Goal: Task Accomplishment & Management: Manage account settings

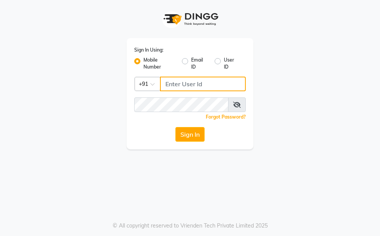
type input "7035125888"
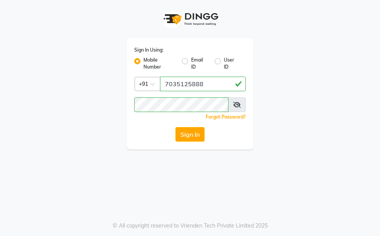
click at [197, 137] on button "Sign In" at bounding box center [189, 134] width 29 height 15
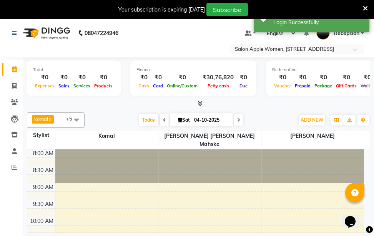
click at [165, 121] on icon at bounding box center [164, 120] width 3 height 5
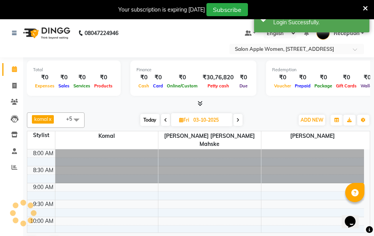
scroll to position [102, 0]
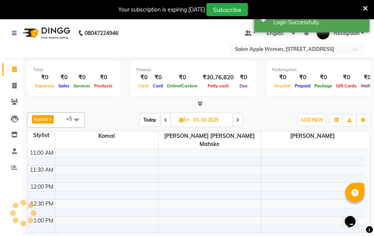
click at [165, 121] on icon at bounding box center [165, 120] width 3 height 5
click at [165, 121] on icon at bounding box center [164, 120] width 3 height 5
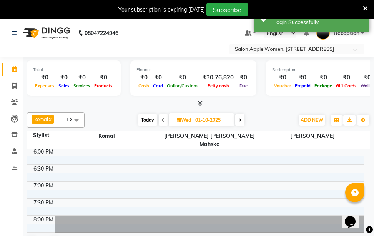
scroll to position [348, 0]
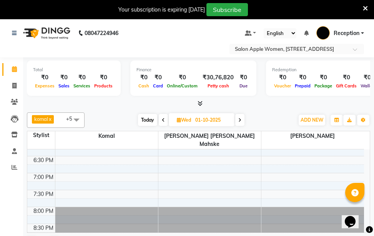
click at [165, 120] on span at bounding box center [163, 120] width 9 height 12
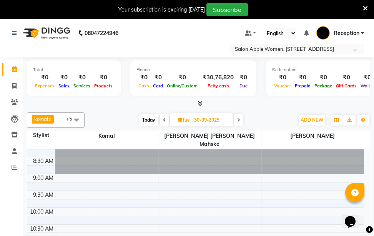
scroll to position [0, 0]
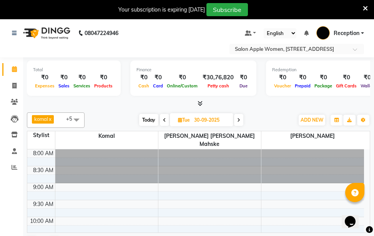
click at [162, 121] on span at bounding box center [164, 120] width 9 height 12
type input "29-09-2025"
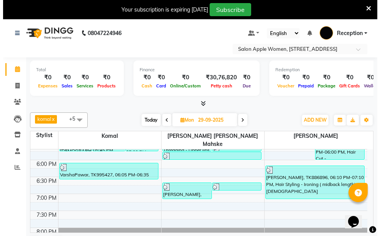
scroll to position [333, 0]
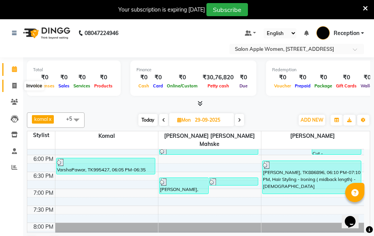
click at [18, 84] on span at bounding box center [14, 86] width 13 height 9
select select "service"
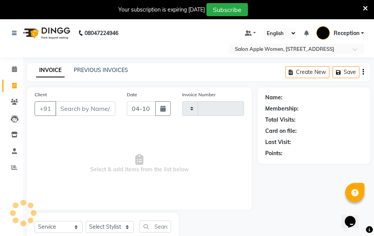
type input "1122"
select select "586"
click at [168, 114] on button "button" at bounding box center [162, 108] width 15 height 15
select select "10"
select select "2025"
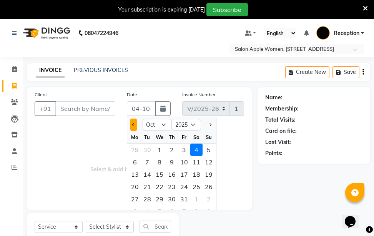
click at [132, 127] on button "Previous month" at bounding box center [133, 124] width 7 height 12
select select "9"
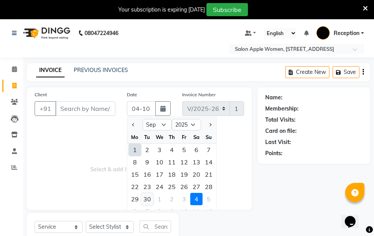
click at [142, 195] on div "30" at bounding box center [147, 199] width 12 height 12
type input "30-09-2025"
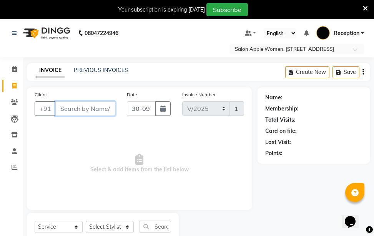
click at [81, 105] on input "Client" at bounding box center [85, 108] width 60 height 15
type input "7875726815"
click at [108, 111] on span "Add Client" at bounding box center [95, 109] width 30 height 8
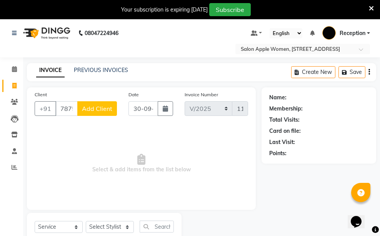
select select "22"
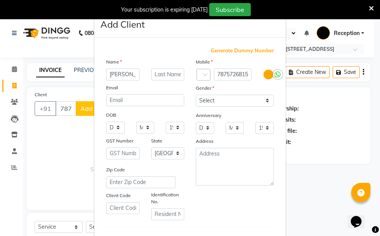
type input "[PERSON_NAME]"
click at [168, 74] on input "text" at bounding box center [167, 74] width 33 height 12
type input "[PERSON_NAME]"
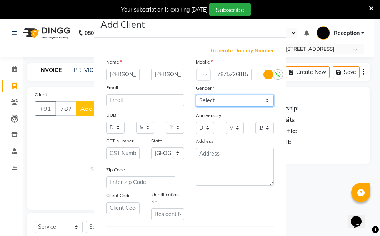
click at [221, 103] on select "Select [DEMOGRAPHIC_DATA] [DEMOGRAPHIC_DATA] Other Prefer Not To Say" at bounding box center [235, 101] width 78 height 12
select select "[DEMOGRAPHIC_DATA]"
click at [196, 95] on select "Select [DEMOGRAPHIC_DATA] [DEMOGRAPHIC_DATA] Other Prefer Not To Say" at bounding box center [235, 101] width 78 height 12
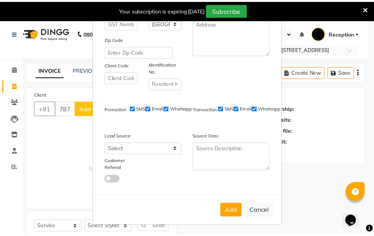
scroll to position [132, 0]
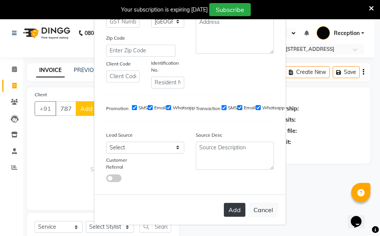
click at [236, 209] on button "Add" at bounding box center [235, 210] width 22 height 14
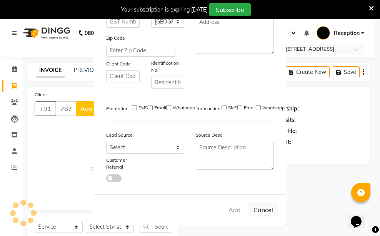
select select
select select "null"
select select
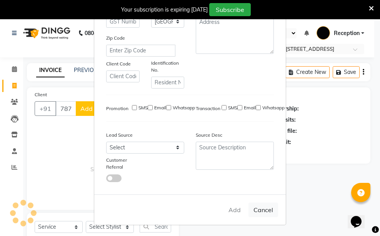
select select
checkbox input "false"
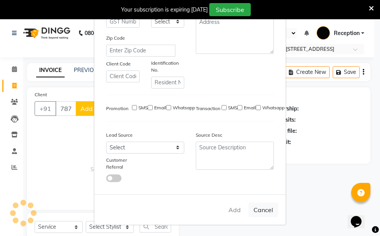
checkbox input "false"
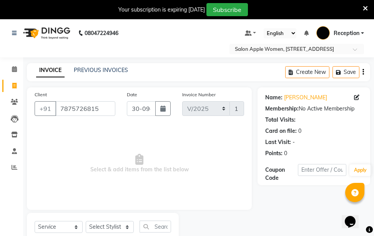
scroll to position [25, 0]
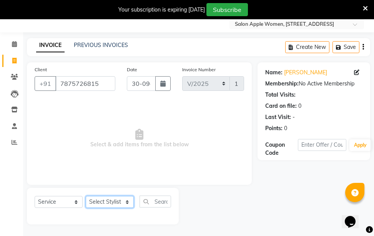
click at [117, 202] on select "Select Stylist [PERSON_NAME] [PERSON_NAME] mahske Archana [PERSON_NAME] [PERSON…" at bounding box center [110, 202] width 48 height 12
select select "84025"
click at [86, 196] on select "Select Stylist [PERSON_NAME] [PERSON_NAME] mahske Archana [PERSON_NAME] [PERSON…" at bounding box center [110, 202] width 48 height 12
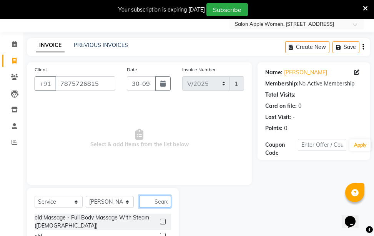
click at [150, 204] on input "text" at bounding box center [156, 201] width 32 height 12
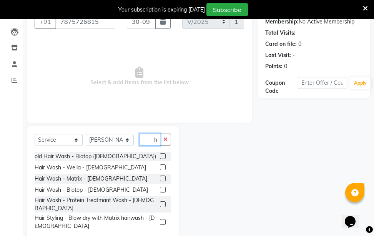
scroll to position [102, 0]
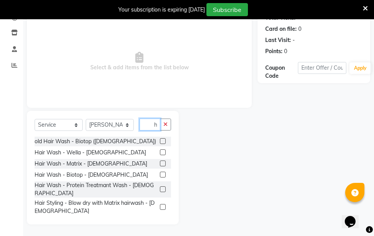
type input "wash"
click at [160, 204] on label at bounding box center [163, 207] width 6 height 6
click at [160, 205] on input "checkbox" at bounding box center [162, 207] width 5 height 5
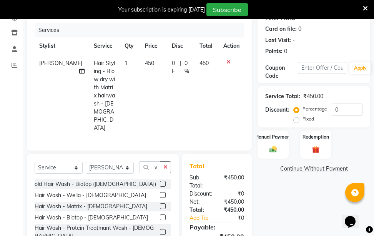
checkbox input "false"
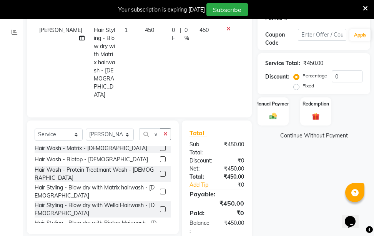
scroll to position [38, 0]
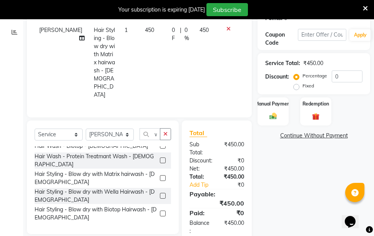
click at [160, 193] on label at bounding box center [163, 196] width 6 height 6
click at [160, 193] on input "checkbox" at bounding box center [162, 195] width 5 height 5
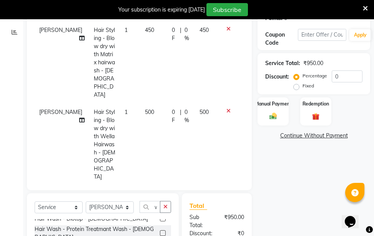
checkbox input "false"
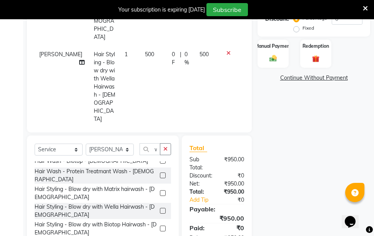
click at [160, 225] on label at bounding box center [163, 228] width 6 height 6
click at [160, 226] on input "checkbox" at bounding box center [162, 228] width 5 height 5
checkbox input "false"
click at [226, 50] on icon at bounding box center [228, 52] width 4 height 5
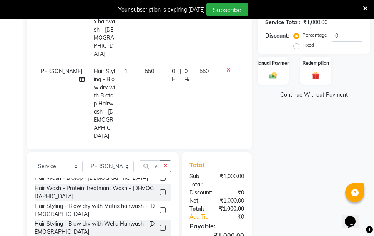
scroll to position [72, 0]
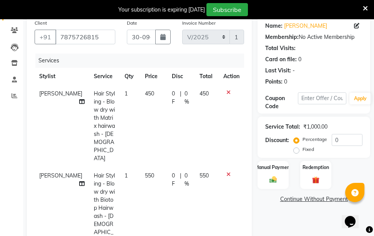
click at [230, 94] on icon at bounding box center [228, 92] width 4 height 5
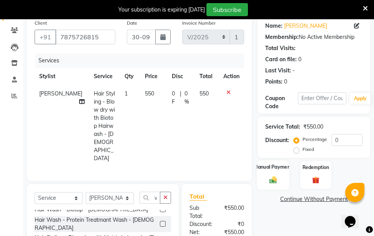
click at [278, 178] on img at bounding box center [273, 179] width 12 height 8
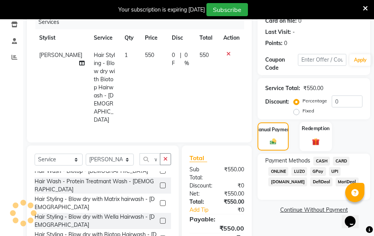
scroll to position [135, 0]
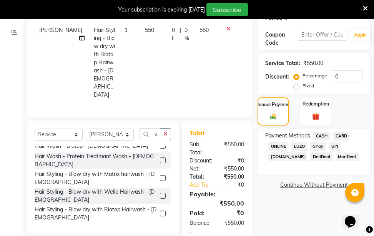
click at [324, 147] on span "GPay" at bounding box center [318, 146] width 16 height 9
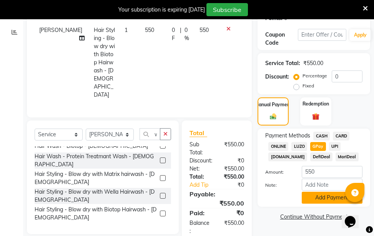
click at [319, 201] on button "Add Payment" at bounding box center [332, 198] width 61 height 12
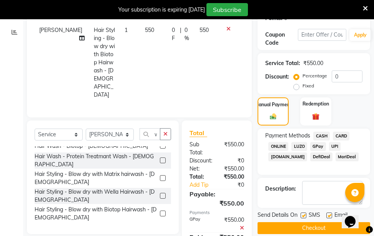
scroll to position [159, 0]
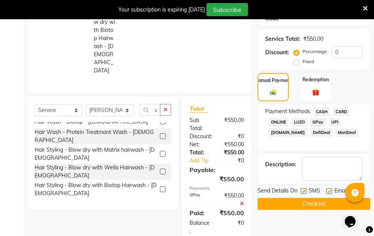
click at [297, 204] on button "Checkout" at bounding box center [314, 204] width 113 height 12
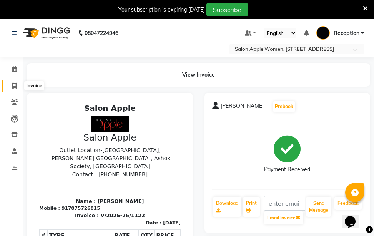
click at [13, 87] on icon at bounding box center [14, 86] width 4 height 6
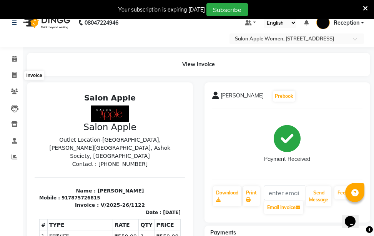
select select "586"
select select "service"
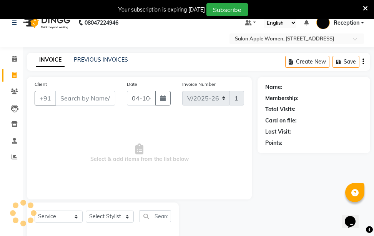
scroll to position [25, 0]
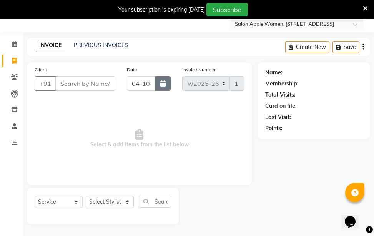
click at [162, 88] on button "button" at bounding box center [162, 83] width 15 height 15
select select "10"
select select "2025"
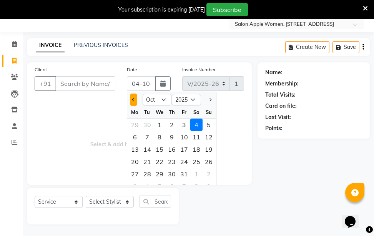
click at [131, 103] on button "Previous month" at bounding box center [133, 99] width 7 height 12
select select "9"
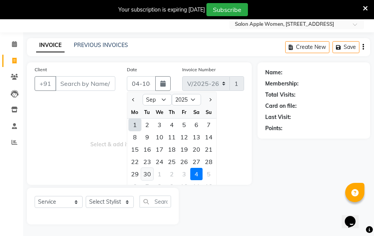
click at [143, 173] on div "30" at bounding box center [147, 174] width 12 height 12
type input "30-09-2025"
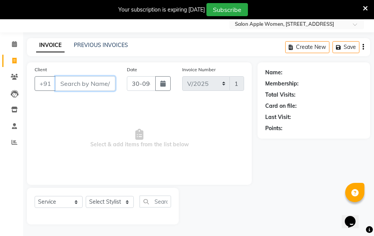
click at [92, 85] on input "Client" at bounding box center [85, 83] width 60 height 15
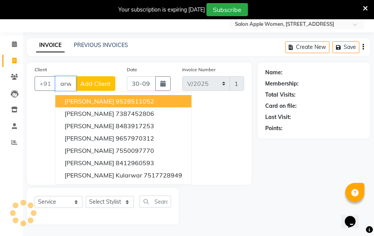
scroll to position [0, 3]
click at [99, 102] on span "[PERSON_NAME]" at bounding box center [90, 101] width 50 height 8
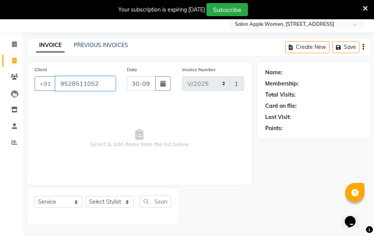
scroll to position [0, 0]
type input "9528511052"
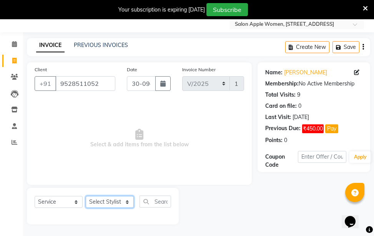
click at [131, 202] on select "Select Stylist [PERSON_NAME] [PERSON_NAME] mahske Archana [PERSON_NAME] [PERSON…" at bounding box center [110, 202] width 48 height 12
select select "63477"
click at [86, 196] on select "Select Stylist [PERSON_NAME] [PERSON_NAME] mahske Archana [PERSON_NAME] [PERSON…" at bounding box center [110, 202] width 48 height 12
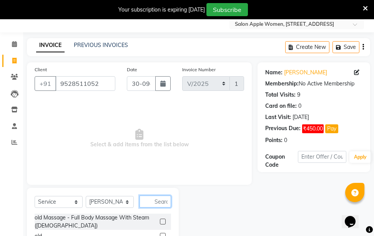
click at [156, 198] on input "text" at bounding box center [156, 201] width 32 height 12
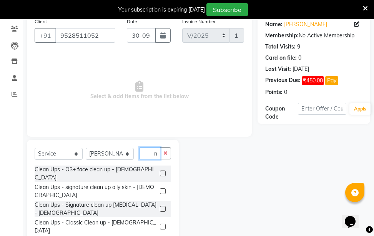
scroll to position [102, 0]
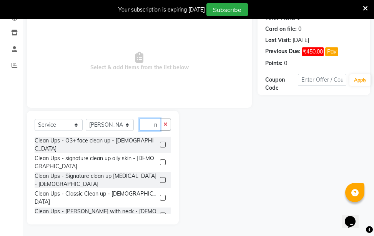
type input "clean"
click at [160, 177] on label at bounding box center [163, 180] width 6 height 6
click at [160, 178] on input "checkbox" at bounding box center [162, 180] width 5 height 5
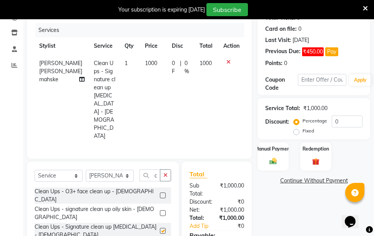
checkbox input "false"
click at [348, 123] on input "0" at bounding box center [347, 121] width 31 height 12
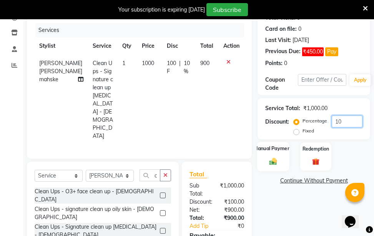
type input "10"
click at [270, 163] on img at bounding box center [273, 161] width 12 height 8
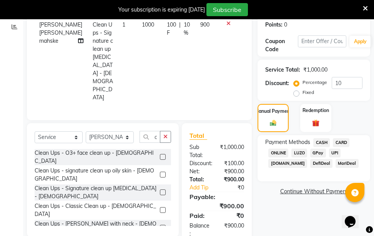
scroll to position [143, 0]
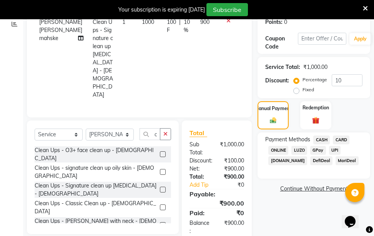
click at [325, 141] on span "CASH" at bounding box center [321, 139] width 17 height 9
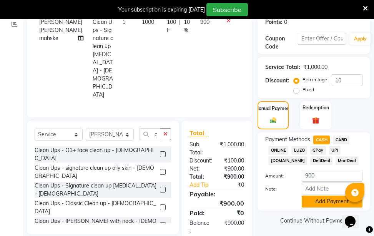
click at [316, 198] on button "Add Payment" at bounding box center [332, 201] width 61 height 12
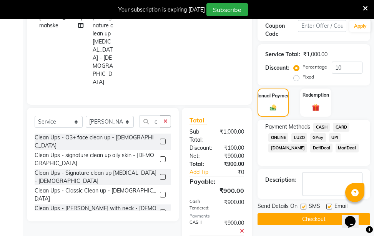
scroll to position [183, 0]
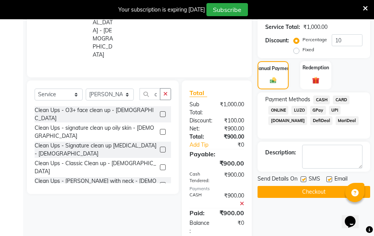
click at [315, 195] on button "Checkout" at bounding box center [314, 192] width 113 height 12
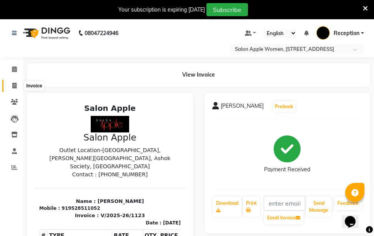
drag, startPoint x: 14, startPoint y: 86, endPoint x: 25, endPoint y: 90, distance: 11.4
click at [15, 86] on icon at bounding box center [14, 86] width 4 height 6
select select "service"
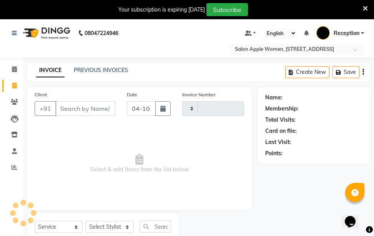
scroll to position [25, 0]
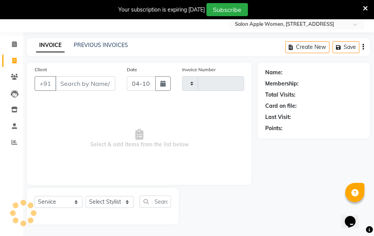
type input "1124"
select select "586"
click at [165, 85] on icon "button" at bounding box center [162, 83] width 5 height 6
select select "10"
select select "2025"
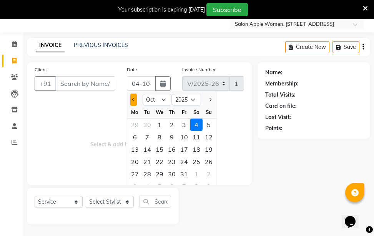
click at [133, 98] on span "Previous month" at bounding box center [133, 99] width 3 height 3
select select "9"
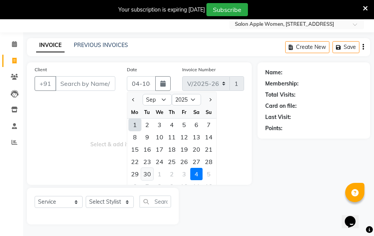
click at [150, 174] on div "30" at bounding box center [147, 174] width 12 height 12
type input "30-09-2025"
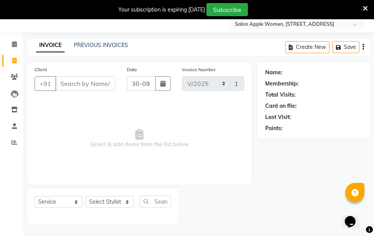
scroll to position [0, 0]
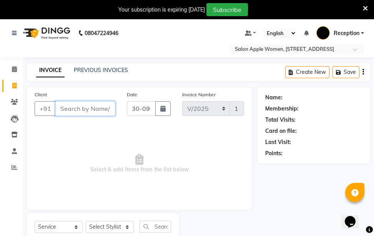
click at [91, 108] on input "Client" at bounding box center [85, 108] width 60 height 15
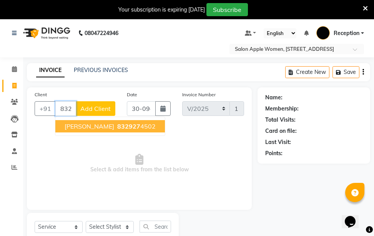
click at [110, 129] on span "[PERSON_NAME]" at bounding box center [90, 126] width 50 height 8
type input "8329274502"
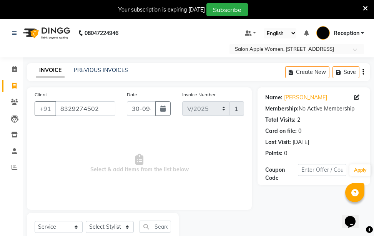
scroll to position [25, 0]
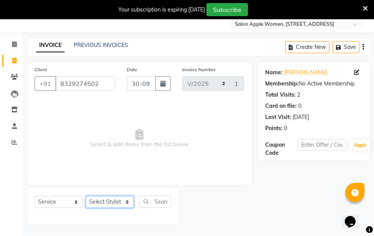
click at [124, 205] on select "Select Stylist [PERSON_NAME] [PERSON_NAME] mahske Archana [PERSON_NAME] [PERSON…" at bounding box center [110, 202] width 48 height 12
select select "35055"
click at [86, 196] on select "Select Stylist [PERSON_NAME] [PERSON_NAME] mahske Archana [PERSON_NAME] [PERSON…" at bounding box center [110, 202] width 48 height 12
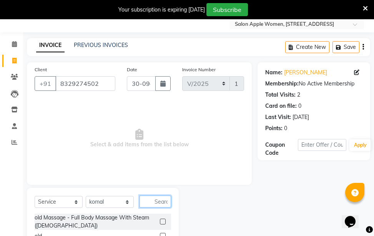
click at [162, 202] on input "text" at bounding box center [156, 201] width 32 height 12
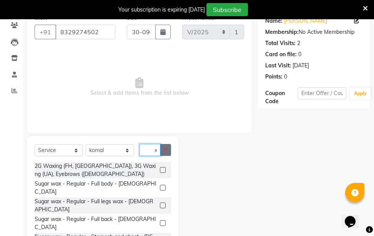
scroll to position [102, 0]
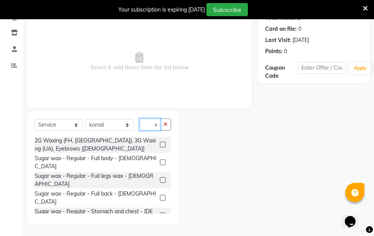
type input "wax"
click at [160, 230] on label at bounding box center [163, 233] width 6 height 6
click at [160, 231] on input "checkbox" at bounding box center [162, 233] width 5 height 5
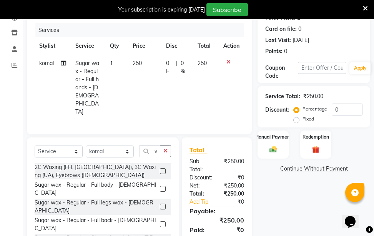
checkbox input "false"
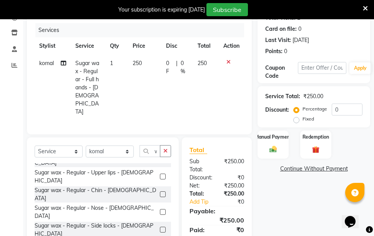
scroll to position [192, 0]
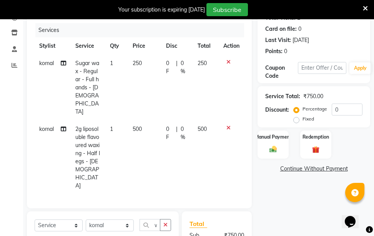
checkbox input "false"
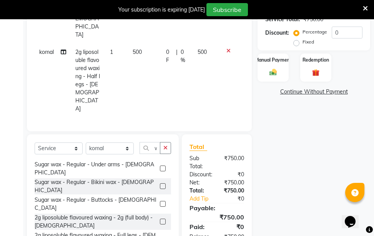
scroll to position [231, 0]
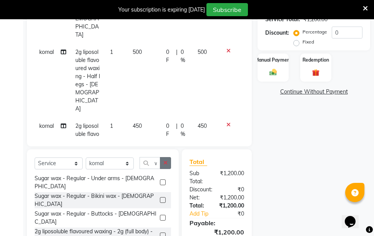
checkbox input "false"
click at [167, 164] on icon "button" at bounding box center [165, 162] width 4 height 5
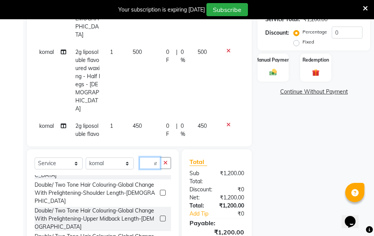
scroll to position [12, 0]
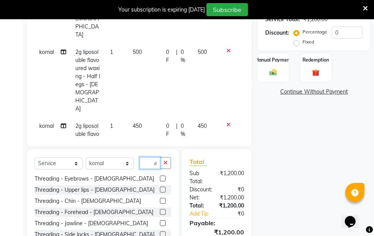
type input "thr"
click at [160, 187] on label at bounding box center [163, 190] width 6 height 6
click at [160, 187] on input "checkbox" at bounding box center [162, 189] width 5 height 5
checkbox input "false"
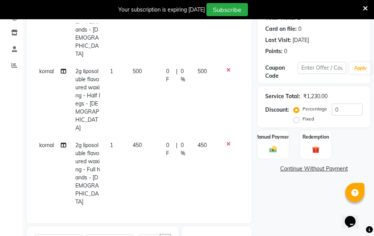
scroll to position [226, 0]
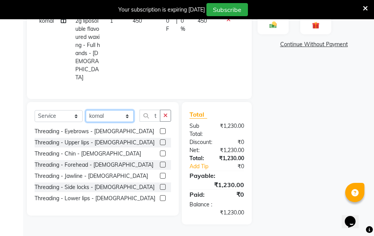
click at [131, 120] on select "Select Stylist [PERSON_NAME] [PERSON_NAME] mahske Archana [PERSON_NAME] [PERSON…" at bounding box center [110, 116] width 48 height 12
select select "84025"
click at [86, 110] on select "Select Stylist [PERSON_NAME] [PERSON_NAME] mahske Archana [PERSON_NAME] [PERSON…" at bounding box center [110, 116] width 48 height 12
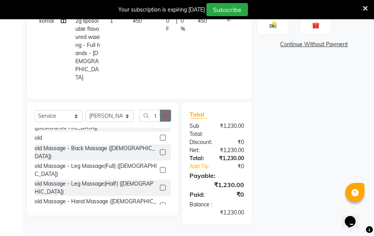
click at [168, 113] on button "button" at bounding box center [165, 116] width 11 height 12
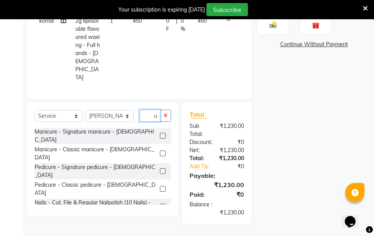
scroll to position [0, 5]
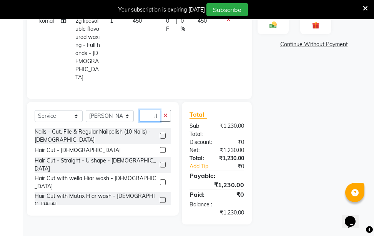
type input "cut"
click at [160, 148] on label at bounding box center [163, 150] width 6 height 6
click at [160, 148] on input "checkbox" at bounding box center [162, 150] width 5 height 5
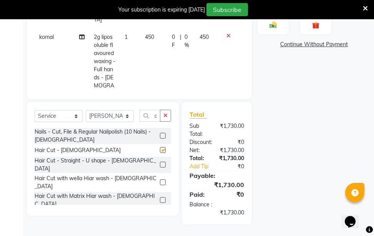
checkbox input "false"
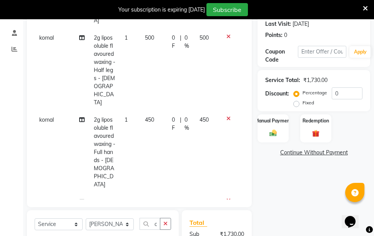
scroll to position [111, 0]
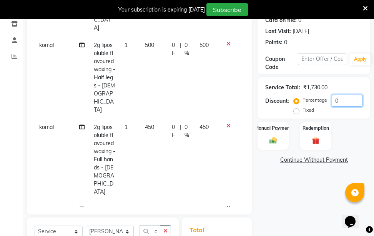
click at [347, 98] on input "0" at bounding box center [347, 101] width 31 height 12
type input "10"
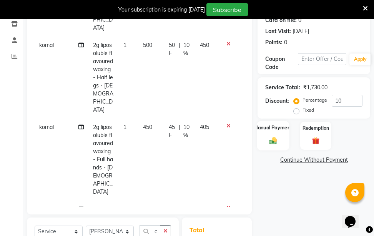
click at [272, 141] on img at bounding box center [273, 140] width 12 height 8
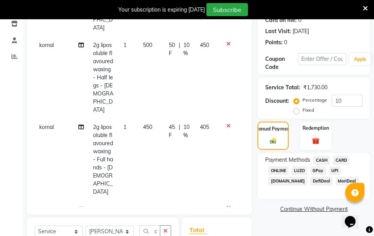
click at [321, 161] on span "CASH" at bounding box center [321, 160] width 17 height 9
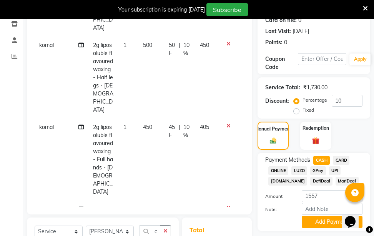
scroll to position [226, 0]
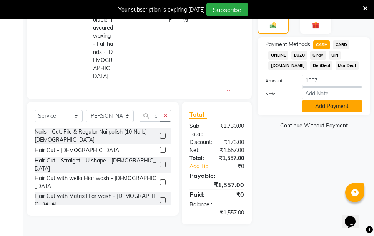
click at [316, 110] on button "Add Payment" at bounding box center [332, 106] width 61 height 12
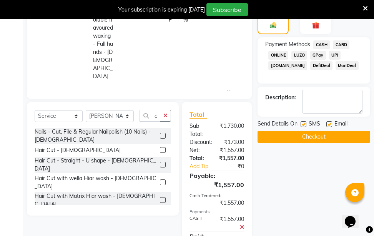
click at [310, 138] on button "Checkout" at bounding box center [314, 137] width 113 height 12
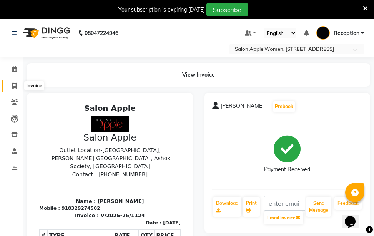
click at [17, 84] on icon at bounding box center [14, 86] width 4 height 6
select select "service"
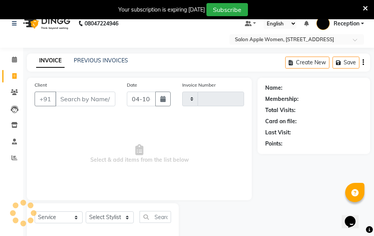
type input "1125"
select select "586"
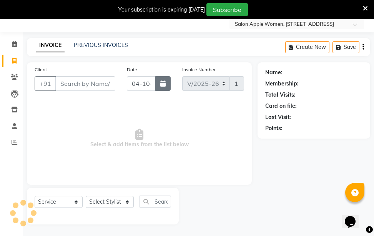
click at [166, 83] on button "button" at bounding box center [162, 83] width 15 height 15
select select "10"
select select "2025"
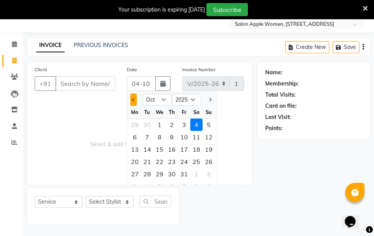
click at [133, 103] on button "Previous month" at bounding box center [133, 99] width 7 height 12
select select "9"
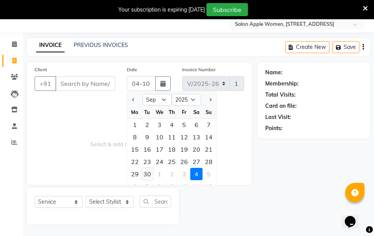
click at [150, 175] on div "30" at bounding box center [147, 174] width 12 height 12
type input "30-09-2025"
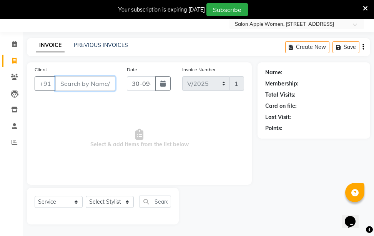
click at [76, 87] on input "Client" at bounding box center [85, 83] width 60 height 15
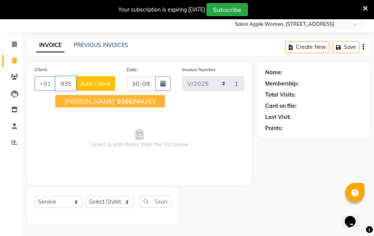
click at [113, 106] on button "[PERSON_NAME] 935676 4263" at bounding box center [110, 101] width 110 height 12
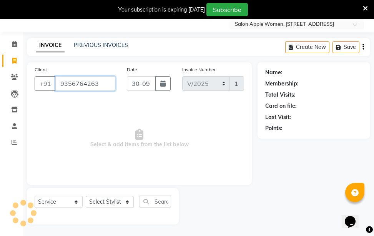
type input "9356764263"
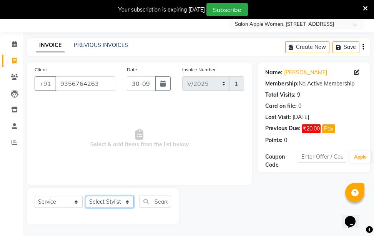
click at [117, 202] on select "Select Stylist [PERSON_NAME] [PERSON_NAME] mahske Archana [PERSON_NAME] [PERSON…" at bounding box center [110, 202] width 48 height 12
select select "63477"
click at [86, 196] on select "Select Stylist [PERSON_NAME] [PERSON_NAME] mahske Archana [PERSON_NAME] [PERSON…" at bounding box center [110, 202] width 48 height 12
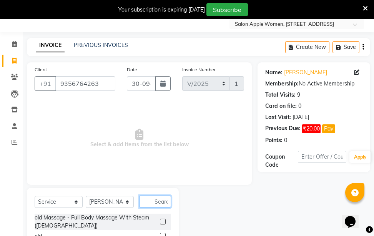
click at [158, 201] on input "text" at bounding box center [156, 201] width 32 height 12
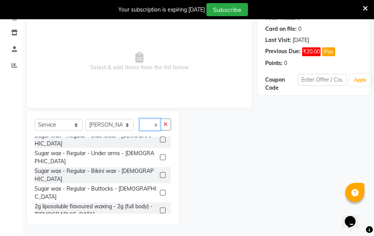
scroll to position [231, 0]
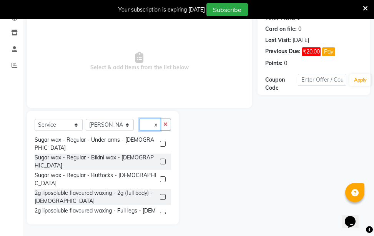
type input "wax"
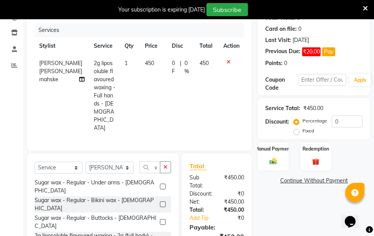
checkbox input "false"
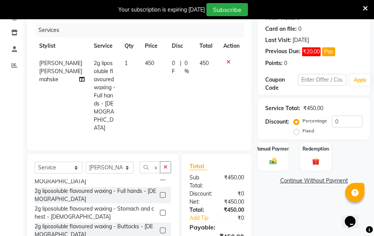
scroll to position [385, 0]
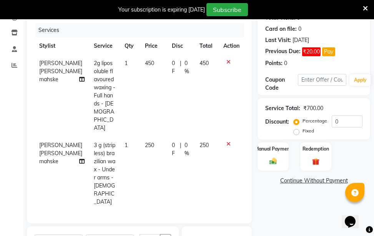
checkbox input "false"
click at [163, 235] on icon "button" at bounding box center [165, 239] width 4 height 5
click at [162, 234] on input "text" at bounding box center [156, 240] width 32 height 12
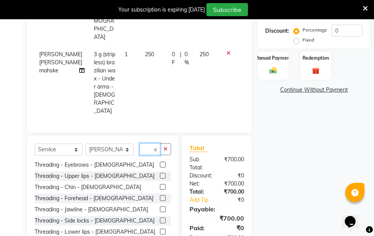
type input "thr"
click at [160, 195] on label at bounding box center [163, 198] width 6 height 6
click at [160, 196] on input "checkbox" at bounding box center [162, 198] width 5 height 5
checkbox input "false"
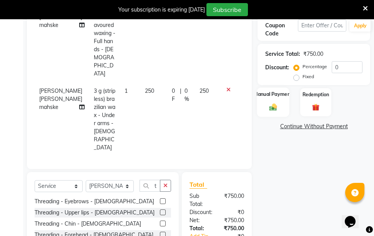
scroll to position [154, 0]
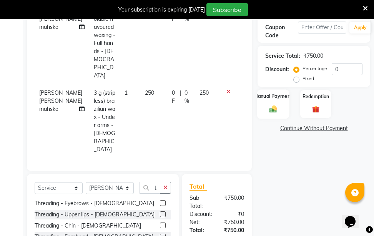
click at [270, 112] on img at bounding box center [273, 109] width 12 height 8
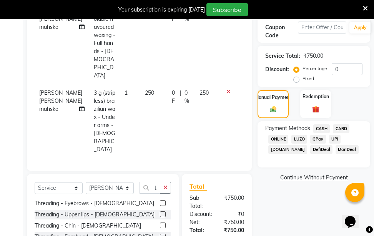
click at [312, 138] on span "GPay" at bounding box center [318, 139] width 16 height 9
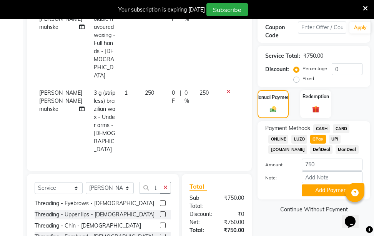
scroll to position [226, 0]
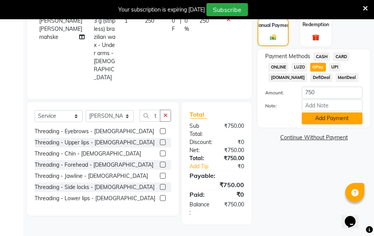
click at [312, 114] on button "Add Payment" at bounding box center [332, 118] width 61 height 12
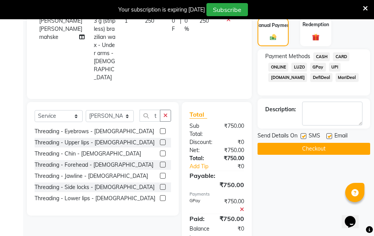
click at [308, 150] on button "Checkout" at bounding box center [314, 149] width 113 height 12
